Goal: Transaction & Acquisition: Obtain resource

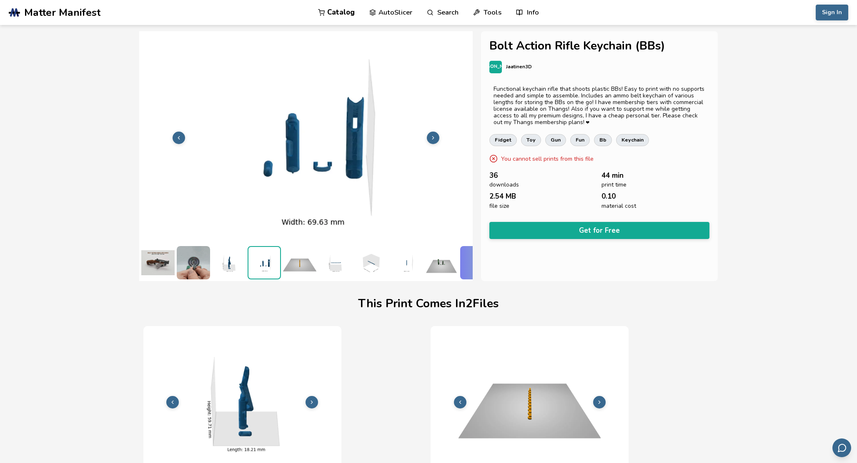
click at [435, 142] on button at bounding box center [433, 138] width 12 height 12
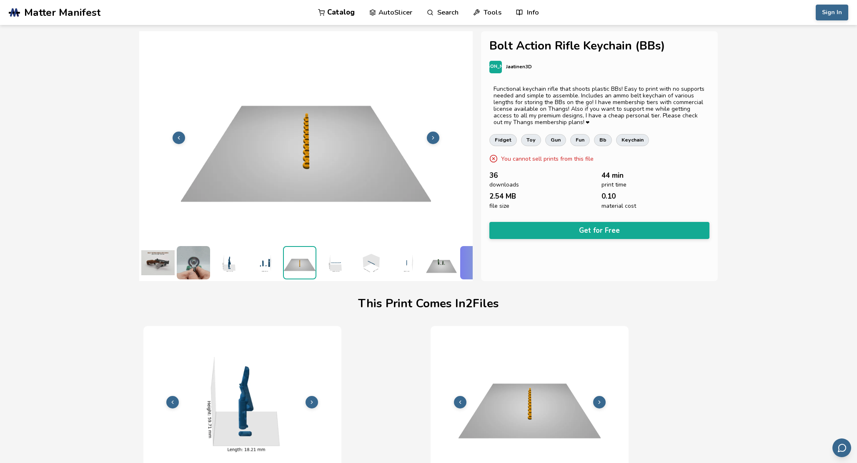
click at [435, 142] on button at bounding box center [433, 138] width 12 height 12
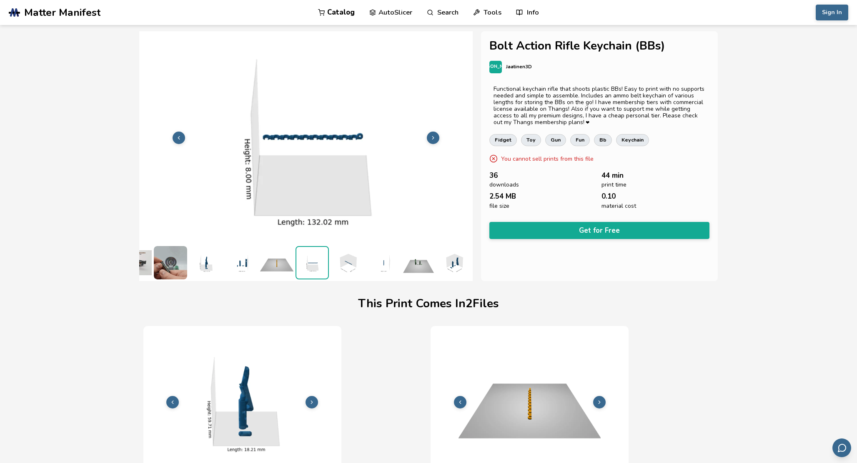
click at [435, 142] on button at bounding box center [433, 138] width 12 height 12
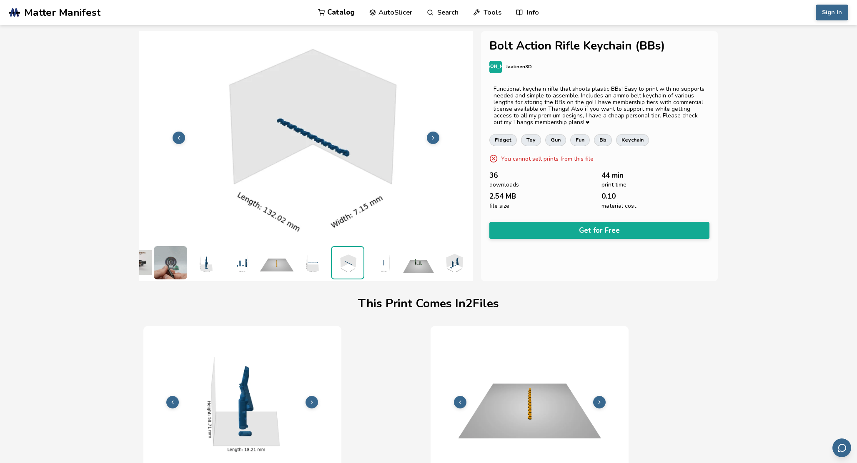
click at [435, 142] on button at bounding box center [433, 138] width 12 height 12
